Goal: Task Accomplishment & Management: Manage account settings

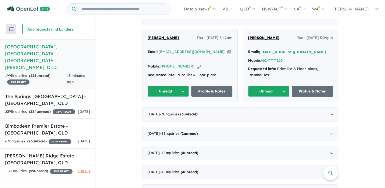
scroll to position [127, 0]
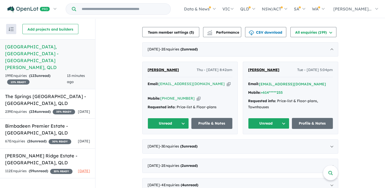
click at [227, 81] on icon "button" at bounding box center [229, 83] width 4 height 5
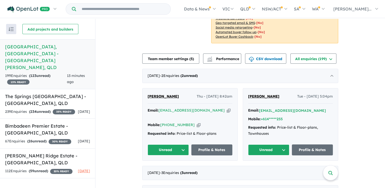
scroll to position [102, 0]
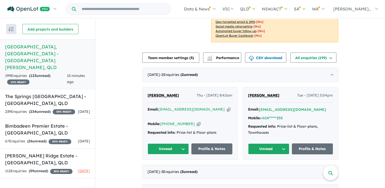
click at [227, 107] on icon "button" at bounding box center [229, 109] width 4 height 5
click at [197, 121] on icon "button" at bounding box center [199, 123] width 4 height 5
drag, startPoint x: 181, startPoint y: 88, endPoint x: 145, endPoint y: 88, distance: 36.2
click at [145, 88] on div "[PERSON_NAME] Thu - [DATE] 8:42am Email: [EMAIL_ADDRESS][DOMAIN_NAME] Copied! M…" at bounding box center [190, 123] width 95 height 72
copy span "[PERSON_NAME]"
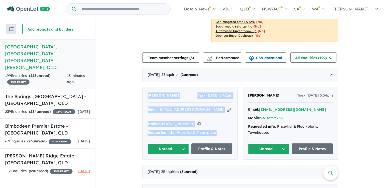
drag, startPoint x: 218, startPoint y: 120, endPoint x: 147, endPoint y: 90, distance: 76.6
click at [147, 90] on div "[PERSON_NAME] Thu - [DATE] 8:42am Email: [EMAIL_ADDRESS][DOMAIN_NAME] Copied! M…" at bounding box center [190, 123] width 95 height 72
copy div "[PERSON_NAME] Thu - [DATE] 8:42am Email: [EMAIL_ADDRESS][DOMAIN_NAME] Copied! M…"
drag, startPoint x: 236, startPoint y: 119, endPoint x: 230, endPoint y: 122, distance: 7.4
click at [236, 119] on div "[PERSON_NAME] Thu - [DATE] 8:42am Email: [EMAIL_ADDRESS][DOMAIN_NAME] Copied! M…" at bounding box center [190, 123] width 96 height 73
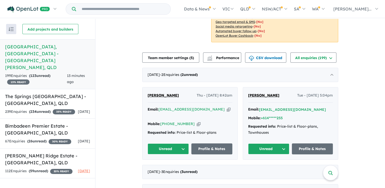
click at [175, 143] on button "Unread" at bounding box center [168, 148] width 41 height 11
drag, startPoint x: 175, startPoint y: 165, endPoint x: 185, endPoint y: 164, distance: 10.8
click at [175, 167] on button "Assigned" at bounding box center [170, 173] width 44 height 12
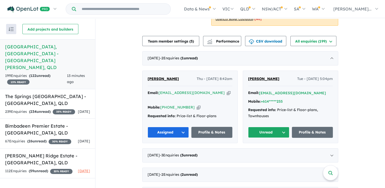
scroll to position [127, 0]
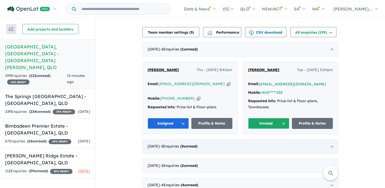
click at [204, 143] on div "[DATE] - 3 Enquir ies ( 3 unread)" at bounding box center [240, 146] width 196 height 14
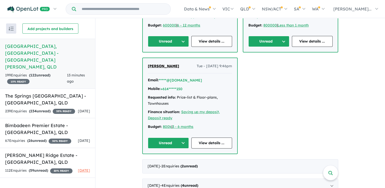
scroll to position [255, 0]
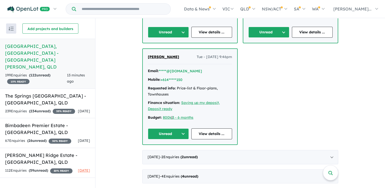
click at [210, 154] on div "[DATE] - 2 Enquir ies ( 2 unread)" at bounding box center [240, 157] width 196 height 14
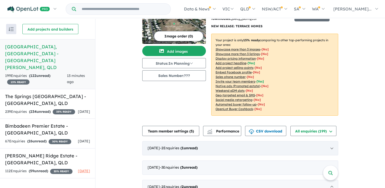
scroll to position [20, 0]
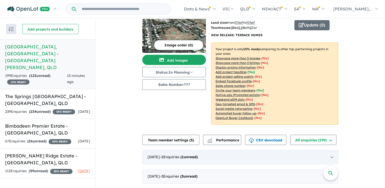
click at [198, 155] on strong "( 1 unread)" at bounding box center [189, 157] width 17 height 5
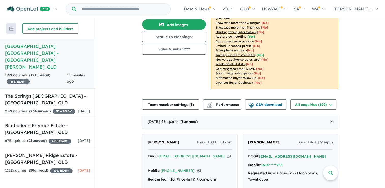
scroll to position [96, 0]
